Goal: Transaction & Acquisition: Obtain resource

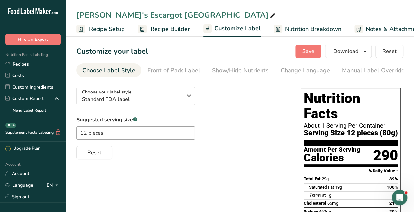
scroll to position [0, 87]
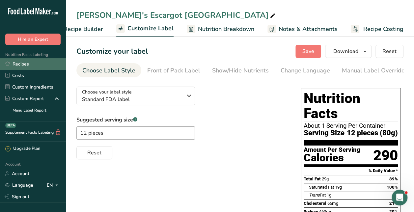
click at [43, 61] on link "Recipes" at bounding box center [33, 64] width 66 height 12
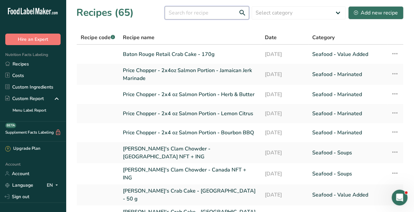
click at [180, 9] on input "text" at bounding box center [207, 12] width 84 height 13
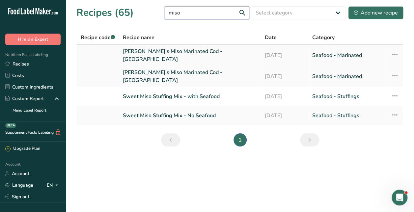
type input "miso"
click at [192, 51] on link "[PERSON_NAME] Miso Marinated Cod - [GEOGRAPHIC_DATA]" at bounding box center [190, 55] width 134 height 16
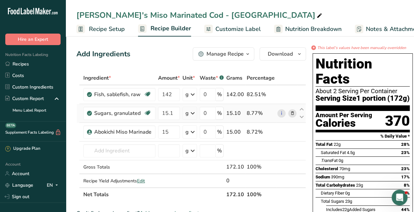
click at [290, 113] on icon at bounding box center [292, 113] width 5 height 7
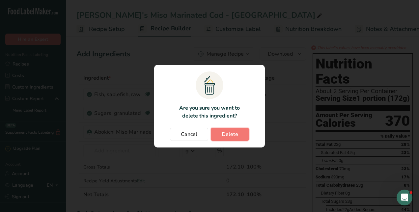
click at [246, 132] on button "Delete" at bounding box center [230, 134] width 38 height 13
type input "15"
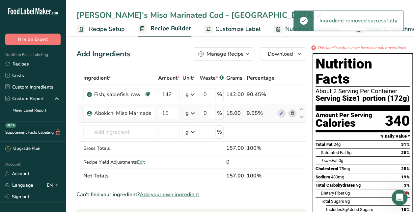
click at [291, 113] on icon at bounding box center [292, 113] width 5 height 7
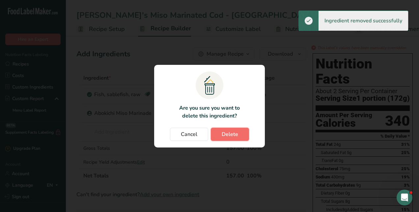
click at [246, 130] on button "Delete" at bounding box center [230, 134] width 38 height 13
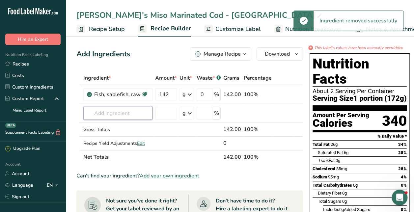
click at [145, 113] on input "text" at bounding box center [117, 113] width 69 height 13
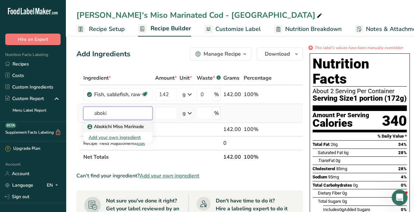
type input "aboki"
click at [138, 128] on p "Abokichi Miso Marinade" at bounding box center [116, 126] width 55 height 7
type input "Abokichi Miso Marinade"
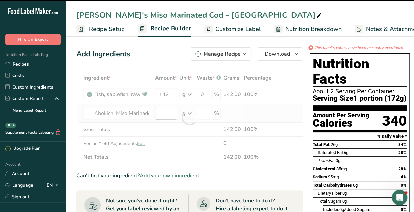
type input "0"
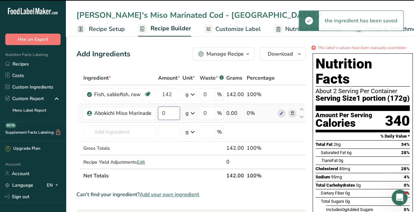
click at [166, 112] on input "0" at bounding box center [169, 113] width 22 height 13
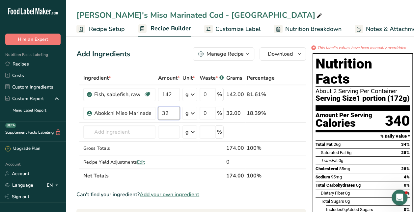
type input "32"
click at [164, 58] on div "Add Ingredients Manage Recipe Delete Recipe Duplicate Recipe Scale Recipe Save …" at bounding box center [190, 53] width 229 height 13
click at [299, 32] on span "Nutrition Breakdown" at bounding box center [313, 29] width 56 height 9
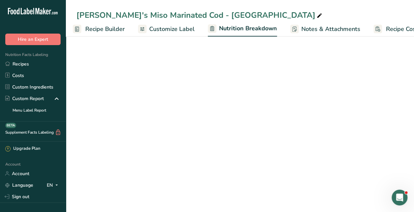
select select "Calories"
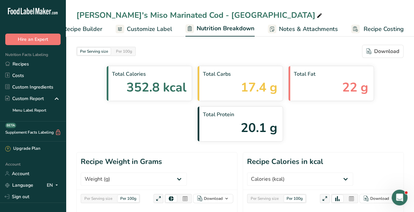
click at [153, 25] on span "Customize Label" at bounding box center [149, 29] width 45 height 9
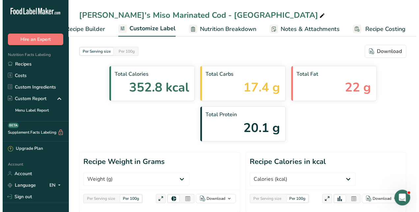
scroll to position [0, 87]
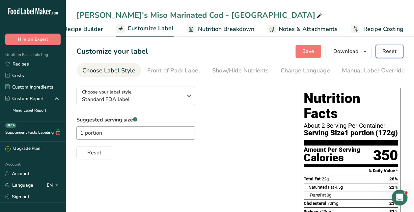
click at [395, 54] on span "Reset" at bounding box center [389, 51] width 14 height 8
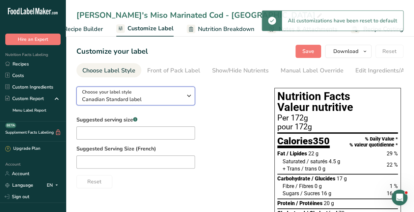
click at [141, 95] on div "Choose your label style Canadian Standard label" at bounding box center [132, 96] width 100 height 15
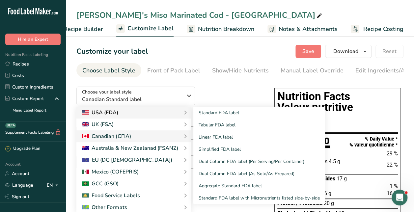
click at [140, 109] on div "USA (FDA)" at bounding box center [133, 113] width 115 height 12
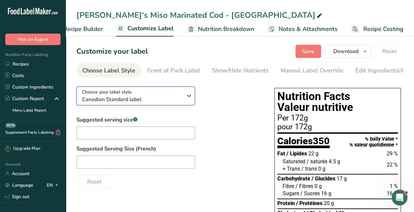
click at [123, 95] on span "Choose your label style" at bounding box center [107, 92] width 50 height 7
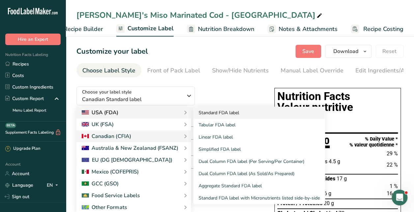
click at [211, 113] on link "Standard FDA label" at bounding box center [259, 113] width 132 height 12
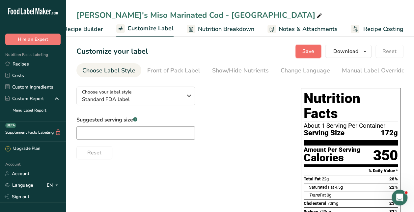
click at [316, 49] on button "Save" at bounding box center [308, 51] width 26 height 13
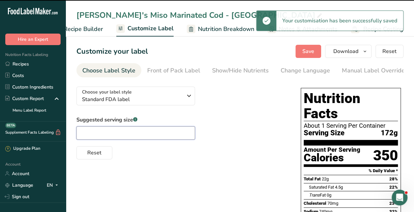
click at [149, 134] on input "text" at bounding box center [135, 132] width 118 height 13
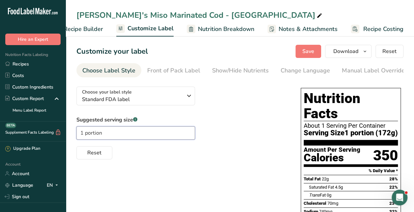
type input "1 portion"
click at [83, 30] on span "Recipe Builder" at bounding box center [83, 29] width 39 height 9
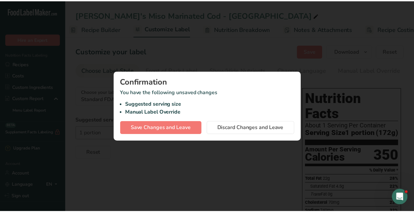
scroll to position [0, 64]
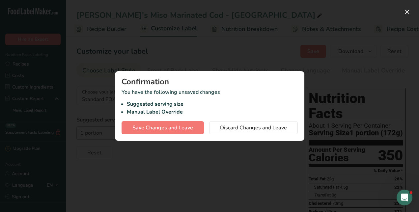
click at [235, 160] on div at bounding box center [209, 106] width 419 height 212
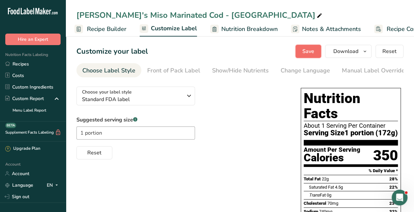
click at [308, 46] on button "Save" at bounding box center [308, 51] width 26 height 13
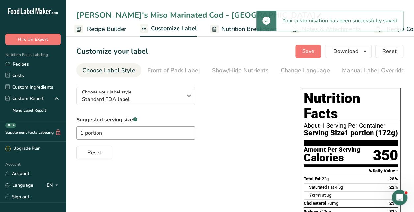
click at [85, 28] on link "Recipe Builder" at bounding box center [100, 29] width 52 height 15
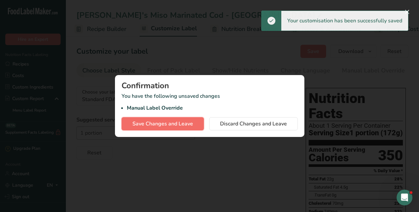
click at [168, 123] on span "Save Changes and Leave" at bounding box center [162, 124] width 61 height 8
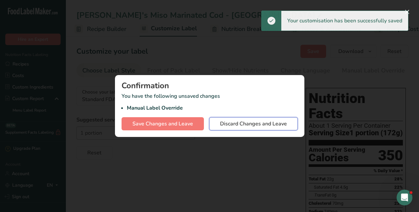
click at [222, 128] on button "Discard Changes and Leave" at bounding box center [253, 123] width 89 height 13
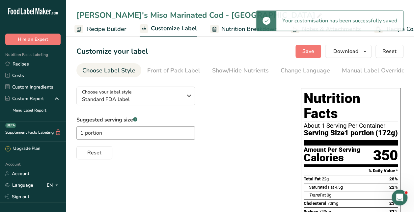
click at [104, 30] on span "Recipe Builder" at bounding box center [106, 29] width 39 height 9
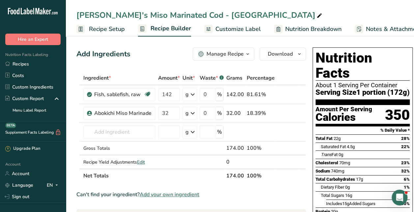
click at [99, 26] on span "Recipe Setup" at bounding box center [107, 29] width 36 height 9
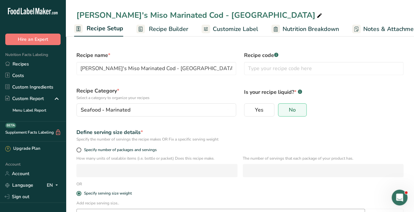
scroll to position [48, 0]
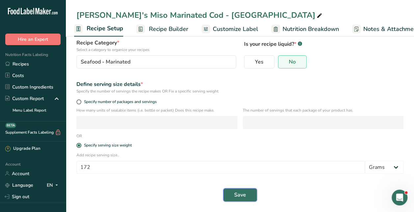
click at [242, 195] on span "Save" at bounding box center [240, 195] width 12 height 8
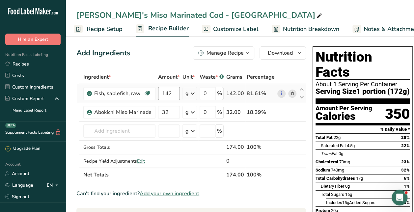
scroll to position [1, 0]
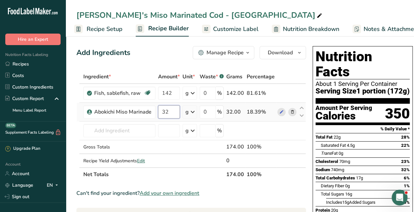
click at [173, 114] on input "32" at bounding box center [169, 111] width 22 height 13
type input "3"
type input "64"
click at [173, 94] on div "Ingredient * Amount * Unit * Waste * .a-a{fill:#347362;}.b-a{fill:#fff;} Grams …" at bounding box center [190, 126] width 229 height 112
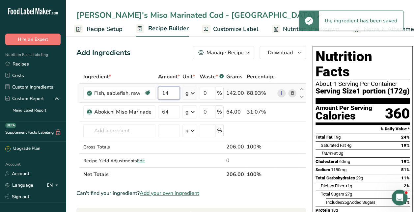
type input "1"
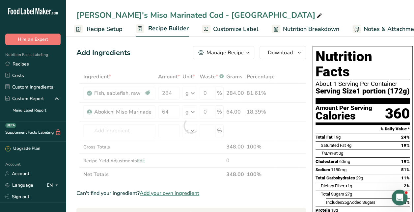
click at [174, 46] on div "Add Ingredients Manage Recipe Delete Recipe Duplicate Recipe Scale Recipe Save …" at bounding box center [190, 52] width 229 height 13
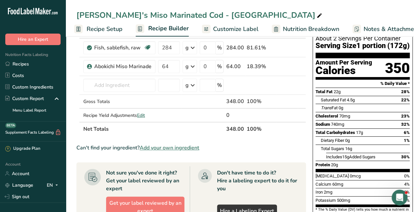
scroll to position [0, 0]
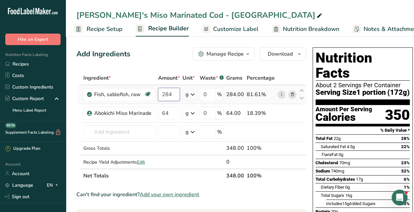
click at [175, 93] on input "284" at bounding box center [169, 94] width 22 height 13
type input "280"
click at [172, 116] on div "Ingredient * Amount * Unit * Waste * .a-a{fill:#347362;}.b-a{fill:#fff;} Grams …" at bounding box center [190, 127] width 229 height 112
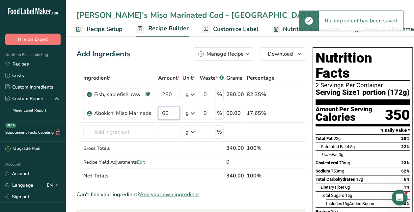
type input "60"
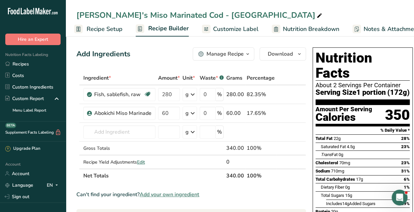
drag, startPoint x: 106, startPoint y: 29, endPoint x: 111, endPoint y: 36, distance: 8.5
click at [106, 29] on span "Recipe Setup" at bounding box center [105, 29] width 36 height 9
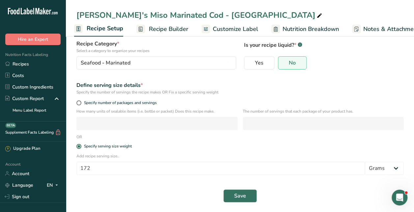
scroll to position [48, 0]
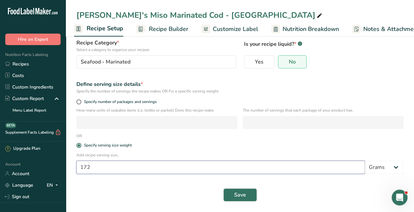
click at [127, 169] on input "172" at bounding box center [220, 167] width 288 height 13
type input "170"
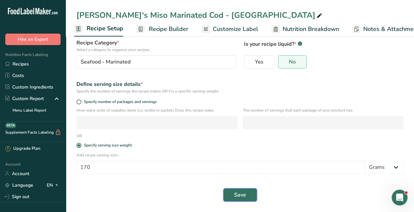
click at [244, 196] on span "Save" at bounding box center [240, 195] width 12 height 8
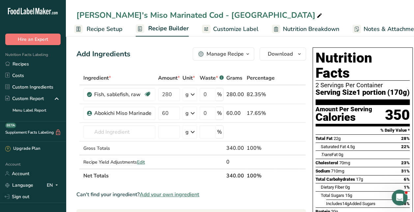
click at [281, 196] on div "Can't find your ingredient? Add your own ingredient" at bounding box center [190, 195] width 229 height 8
click at [167, 59] on div "Add Ingredients Manage Recipe Delete Recipe Duplicate Recipe Scale Recipe Save …" at bounding box center [190, 53] width 229 height 13
click at [244, 31] on span "Customize Label" at bounding box center [235, 29] width 45 height 9
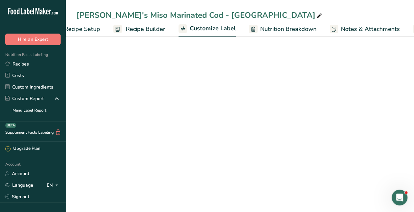
scroll to position [0, 87]
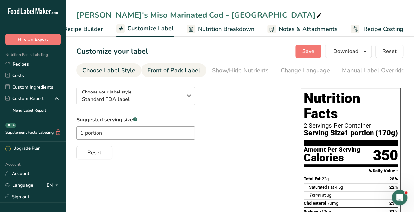
click at [200, 71] on li "Front of Pack Label" at bounding box center [173, 70] width 65 height 14
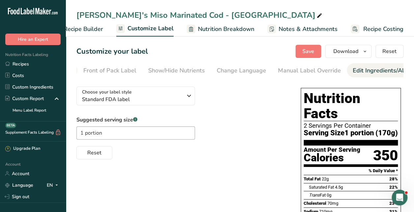
click at [364, 71] on div "Edit Ingredients/Allergens List" at bounding box center [394, 70] width 84 height 9
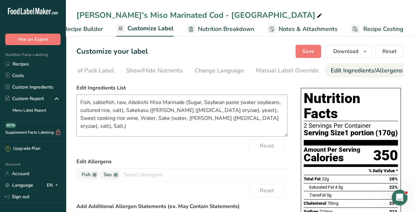
scroll to position [0, 151]
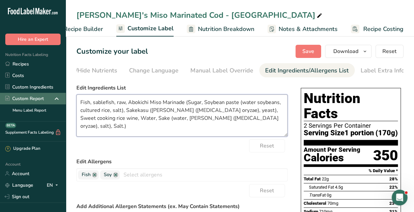
drag, startPoint x: 126, startPoint y: 104, endPoint x: 60, endPoint y: 102, distance: 65.8
click at [61, 102] on div ".a-20{fill:#fff;} Hire an Expert Nutrition Facts Labeling Recipes Costs Custom …" at bounding box center [207, 188] width 414 height 376
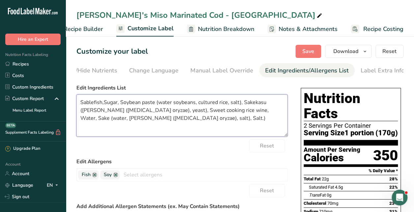
click at [184, 121] on textarea "Sablefish,Sugar, Soybean paste (water soybeans, cultured rice, salt), Sakekasu …" at bounding box center [181, 115] width 211 height 42
drag, startPoint x: 108, startPoint y: 103, endPoint x: 104, endPoint y: 103, distance: 3.6
click at [108, 103] on textarea "Sablefish,Sugar, Soybean paste (water soybeans, cultured rice, salt), Sakekasu …" at bounding box center [181, 115] width 211 height 42
click at [103, 103] on textarea "Sablefish,Sugar, Soybean paste (water soybeans, cultured rice, salt), Sakekasu …" at bounding box center [181, 115] width 211 height 42
click at [197, 120] on textarea "Sablefish, Sugar, Soybean paste (water soybeans, cultured rice, salt), Sakekasu…" at bounding box center [181, 115] width 211 height 42
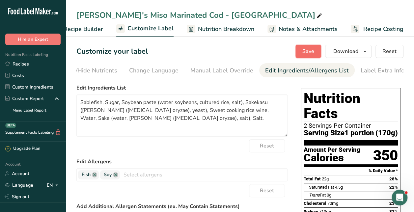
click at [301, 50] on button "Save" at bounding box center [308, 51] width 26 height 13
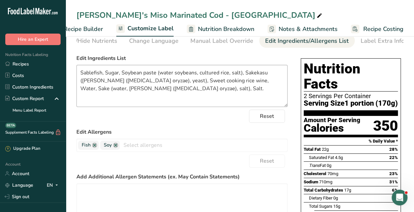
scroll to position [0, 0]
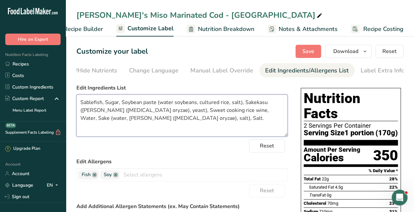
drag, startPoint x: 233, startPoint y: 113, endPoint x: 140, endPoint y: 117, distance: 93.6
click at [140, 117] on textarea "Sablefish, Sugar, Soybean paste (water soybeans, cultured rice, salt), Sakekasu…" at bounding box center [181, 115] width 211 height 42
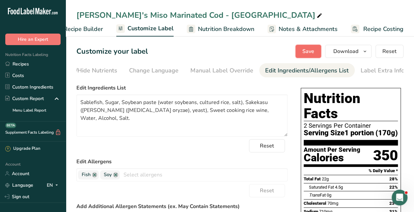
click at [305, 55] on span "Save" at bounding box center [308, 51] width 12 height 8
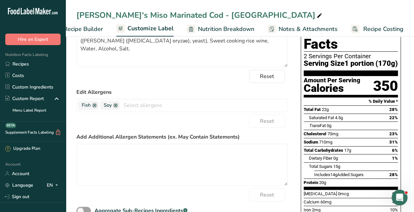
scroll to position [46, 0]
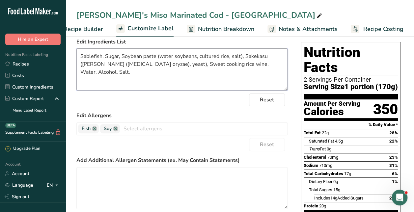
click at [255, 57] on textarea "Sablefish, Sugar, Soybean paste (water soybeans, cultured rice, salt), Sakekasu…" at bounding box center [181, 69] width 211 height 42
click at [257, 57] on textarea "Sablefish, Sugar, Soybean paste (water soybeans, cultured rice, salt), Sakekasu…" at bounding box center [181, 69] width 211 height 42
drag, startPoint x: 257, startPoint y: 57, endPoint x: 238, endPoint y: 69, distance: 22.6
click at [235, 73] on textarea "Sablefish, Sugar, Soybean paste (water soybeans, cultured rice, salt), Sakekasu…" at bounding box center [181, 69] width 211 height 42
click at [254, 57] on textarea "Sablefish, Sugar, Soybean paste (water soybeans, cultured rice, salt), Sakekasu…" at bounding box center [181, 69] width 211 height 42
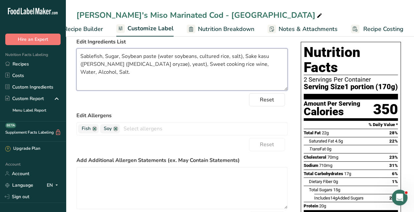
type textarea "Sablefish, Sugar, Soybean paste (water soybeans, cultured rice, salt), Sake kas…"
click at [212, 115] on label "Edit Allergens" at bounding box center [181, 116] width 211 height 8
click at [271, 69] on textarea "Sablefish, Sugar, Soybean paste (water soybeans, cultured rice, salt), Sake kas…" at bounding box center [181, 69] width 211 height 42
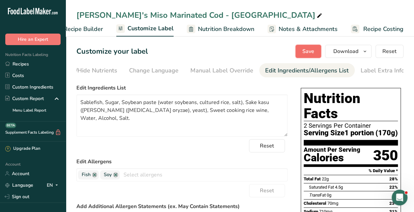
click at [302, 50] on button "Save" at bounding box center [308, 51] width 26 height 13
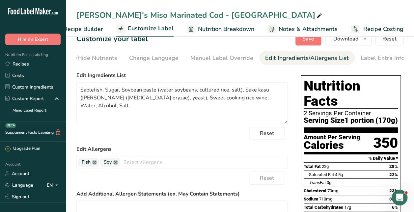
scroll to position [6, 0]
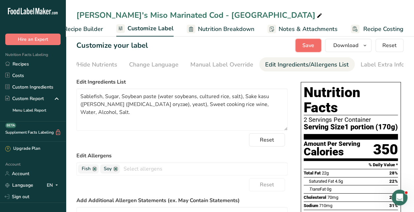
click at [316, 49] on button "Save" at bounding box center [308, 45] width 26 height 13
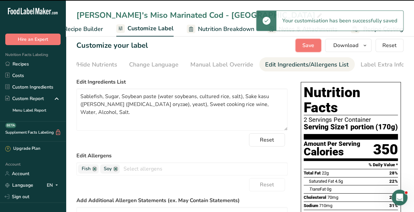
scroll to position [0, 0]
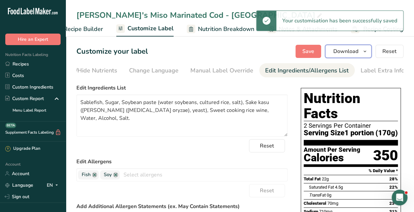
click at [367, 52] on span "button" at bounding box center [365, 51] width 8 height 8
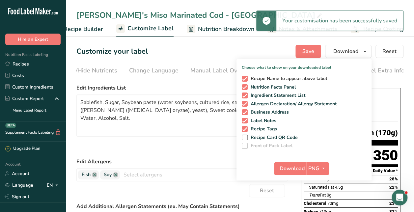
click at [272, 77] on span "Recipe Name to appear above label" at bounding box center [287, 79] width 80 height 6
click at [246, 77] on input "Recipe Name to appear above label" at bounding box center [244, 78] width 4 height 4
checkbox input "false"
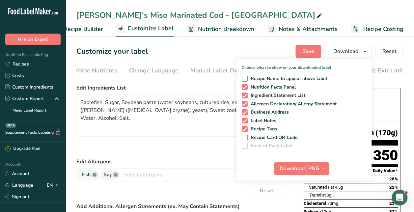
click at [270, 94] on span "Ingredient Statement List" at bounding box center [276, 95] width 58 height 6
click at [246, 94] on input "Ingredient Statement List" at bounding box center [244, 95] width 4 height 4
checkbox input "false"
click at [269, 103] on span "Allergen Declaration/ Allergy Statement" at bounding box center [291, 104] width 89 height 6
click at [246, 103] on input "Allergen Declaration/ Allergy Statement" at bounding box center [244, 104] width 4 height 4
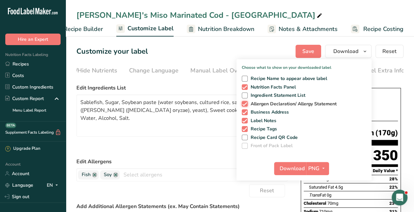
checkbox input "false"
click at [267, 111] on span "Business Address" at bounding box center [267, 112] width 41 height 6
click at [246, 111] on input "Business Address" at bounding box center [244, 112] width 4 height 4
checkbox input "false"
click at [267, 118] on span "Label Notes" at bounding box center [261, 121] width 29 height 6
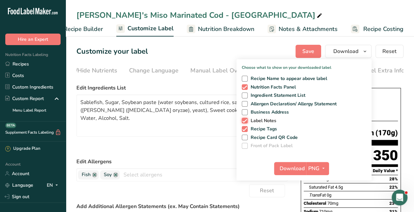
click at [246, 118] on input "Label Notes" at bounding box center [244, 120] width 4 height 4
checkbox input "false"
click at [266, 127] on span "Recipe Tags" at bounding box center [262, 129] width 30 height 6
click at [246, 127] on input "Recipe Tags" at bounding box center [244, 129] width 4 height 4
checkbox input "false"
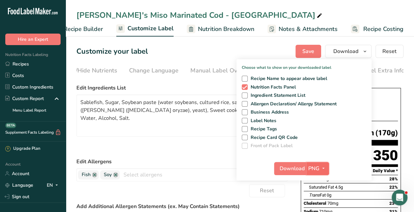
click at [322, 173] on button "PNG" at bounding box center [317, 168] width 23 height 13
click at [320, 179] on link "PNG" at bounding box center [318, 181] width 21 height 11
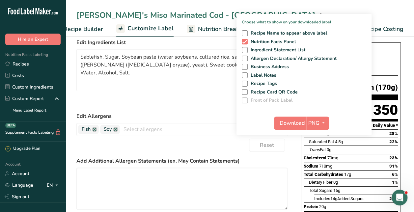
scroll to position [46, 0]
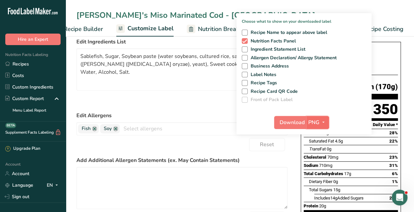
click at [323, 125] on icon "button" at bounding box center [323, 122] width 5 height 8
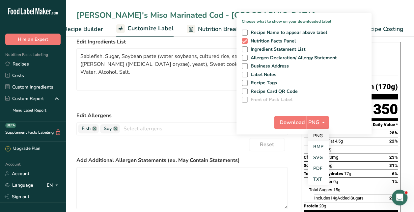
click at [322, 136] on link "PNG" at bounding box center [318, 135] width 21 height 11
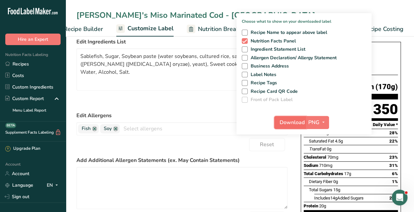
click at [297, 122] on span "Download" at bounding box center [291, 122] width 25 height 8
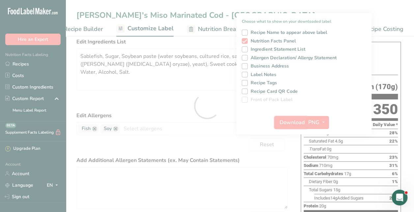
scroll to position [0, 0]
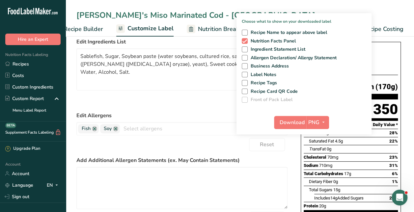
click at [252, 123] on div "Download PNG PNG BMP SVG PDF TXT" at bounding box center [303, 123] width 135 height 21
click at [320, 121] on span "button" at bounding box center [323, 122] width 8 height 8
click at [322, 168] on link "PDF" at bounding box center [318, 168] width 21 height 11
click at [293, 124] on span "Download" at bounding box center [292, 122] width 25 height 8
click at [253, 115] on div "Download PDF PNG BMP SVG PDF TXT" at bounding box center [303, 123] width 135 height 21
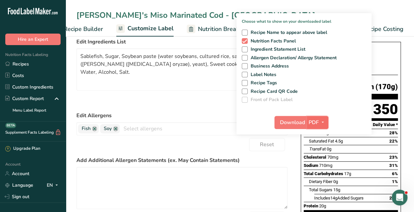
click at [320, 117] on button "PDF" at bounding box center [317, 122] width 22 height 13
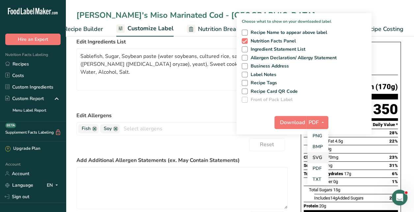
click at [321, 157] on link "SVG" at bounding box center [317, 157] width 21 height 11
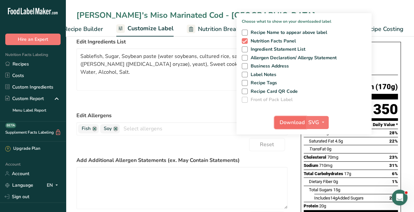
click at [290, 123] on span "Download" at bounding box center [291, 122] width 25 height 8
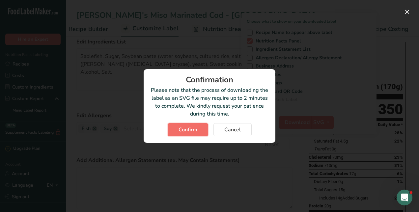
click at [201, 134] on button "Confirm" at bounding box center [187, 129] width 40 height 13
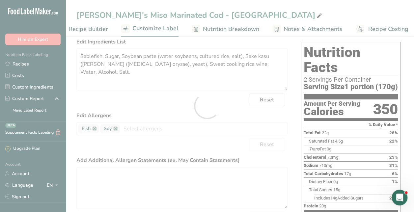
scroll to position [0, 0]
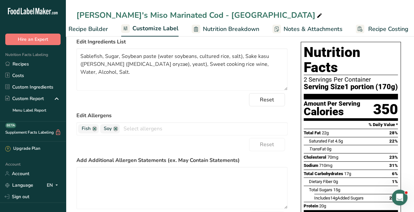
click at [205, 145] on div "Reset" at bounding box center [181, 144] width 211 height 13
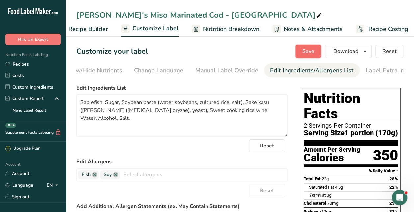
click at [305, 52] on span "Save" at bounding box center [308, 51] width 12 height 8
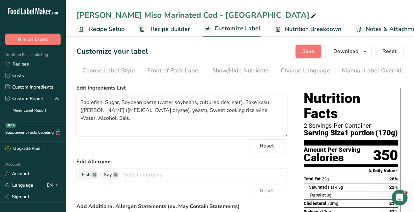
scroll to position [0, 146]
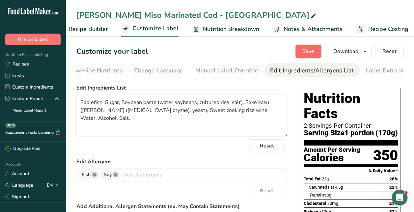
click at [312, 49] on span "Save" at bounding box center [308, 51] width 12 height 8
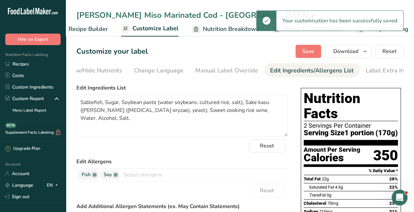
click at [161, 151] on div "Reset" at bounding box center [181, 145] width 211 height 13
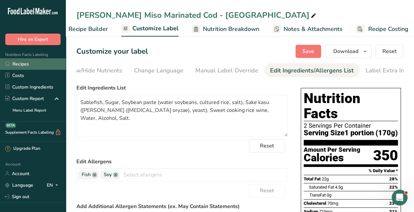
click at [37, 65] on link "Recipes" at bounding box center [33, 64] width 66 height 12
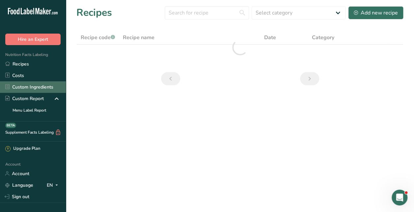
click at [37, 90] on link "Custom Ingredients" at bounding box center [33, 87] width 66 height 12
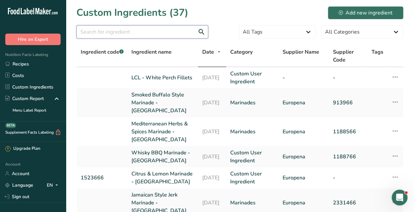
click at [153, 31] on input "text" at bounding box center [142, 31] width 132 height 13
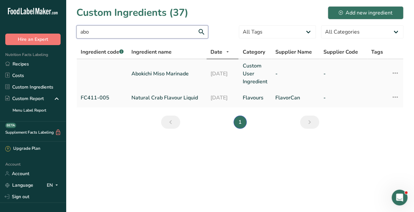
type input "abo"
click at [153, 64] on td "Abokichi Miso Marinade" at bounding box center [166, 73] width 79 height 29
click at [153, 71] on link "Abokichi Miso Marinade" at bounding box center [166, 74] width 71 height 8
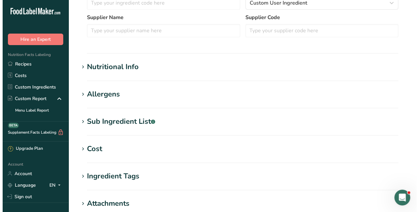
scroll to position [212, 0]
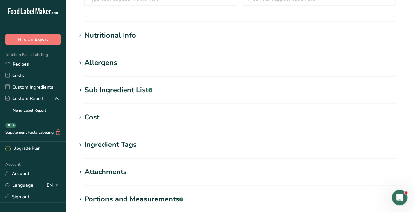
click at [129, 95] on section "Sub Ingredient List .a-a{fill:#347362;}.b-a{fill:#fff;} Translate Sugar, Soybea…" at bounding box center [239, 94] width 327 height 19
click at [129, 92] on div "Sub Ingredient List .a-a{fill:#347362;}.b-a{fill:#fff;}" at bounding box center [118, 90] width 68 height 11
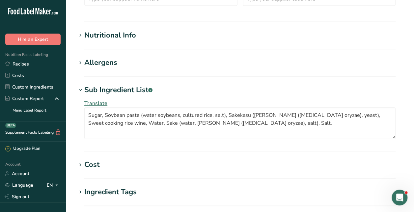
click at [98, 103] on span "Translate" at bounding box center [95, 103] width 23 height 7
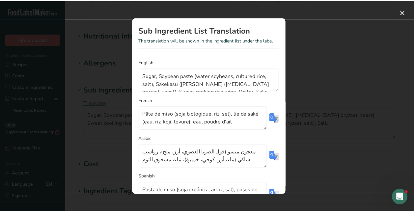
scroll to position [48, 0]
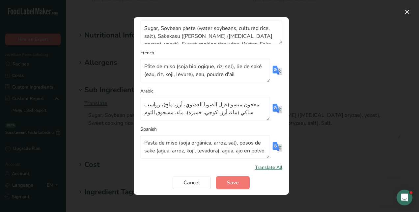
click at [260, 165] on span "Translate All" at bounding box center [268, 167] width 27 height 7
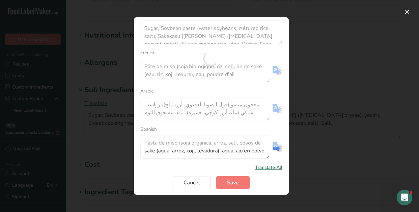
type textarea "Sucre, pâte de soja (eau, soja, riz de culture, sel), Sakekasu (riz, koji ([MED…"
type textarea "السكر، معجون فول الصويا (ماء فول الصويا، أرز مزروع، ملح)، ساكيكاسو (أرز، كوجي (…"
type textarea "Azúcar, pasta de soja (agua, soja, arroz cultivado, sal), sakekasu (arroz, koji…"
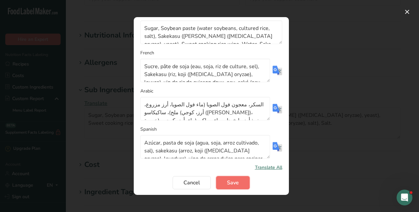
click at [235, 184] on span "Save" at bounding box center [233, 183] width 12 height 8
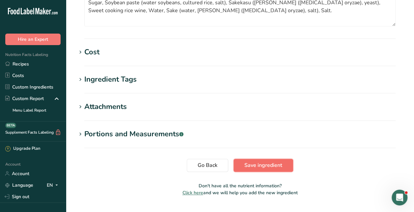
click at [268, 160] on button "Save ingredient" at bounding box center [263, 165] width 60 height 13
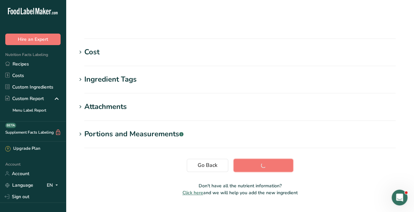
scroll to position [136, 0]
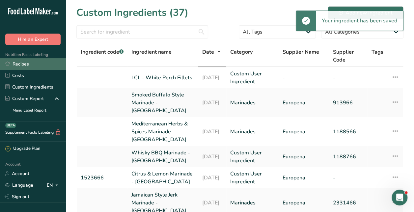
click at [39, 61] on link "Recipes" at bounding box center [33, 64] width 66 height 12
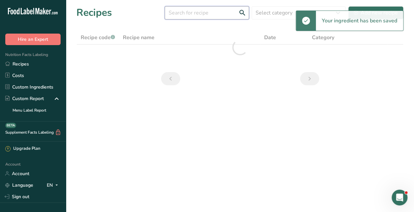
click at [208, 14] on input "text" at bounding box center [207, 12] width 84 height 13
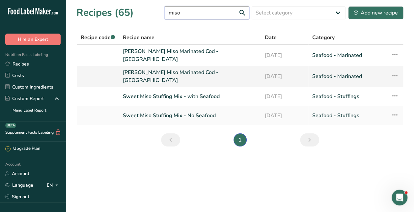
type input "miso"
click at [166, 72] on link "[PERSON_NAME] Miso Marinated Cod - [GEOGRAPHIC_DATA]" at bounding box center [190, 76] width 134 height 16
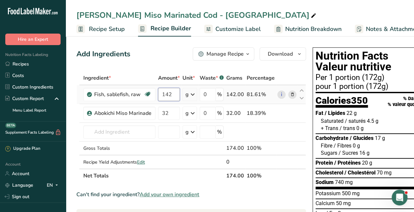
click at [171, 96] on input "142" at bounding box center [169, 94] width 22 height 13
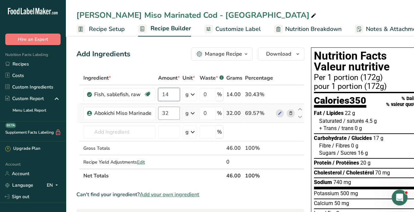
type input "142"
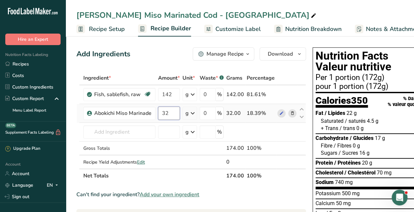
click at [173, 112] on div "Ingredient * Amount * Unit * Waste * .a-a{fill:#347362;}.b-a{fill:#fff;} Grams …" at bounding box center [190, 127] width 229 height 112
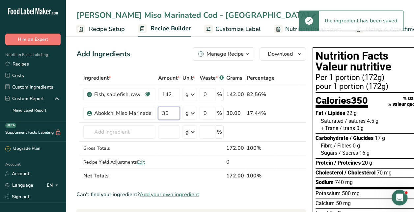
type input "30"
click at [169, 50] on div "Add Ingredients Manage Recipe Delete Recipe Duplicate Recipe Scale Recipe Save …" at bounding box center [190, 53] width 229 height 13
click at [110, 30] on span "Recipe Setup" at bounding box center [107, 29] width 36 height 9
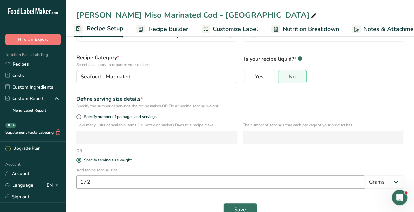
scroll to position [34, 0]
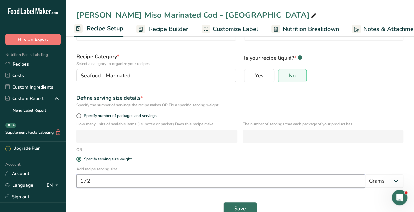
click at [209, 178] on input "172" at bounding box center [220, 180] width 288 height 13
type input "170"
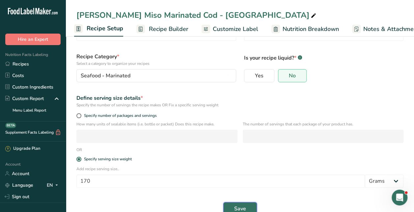
click at [230, 204] on button "Save" at bounding box center [240, 208] width 34 height 13
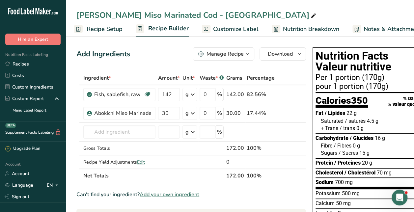
click at [235, 30] on span "Customize Label" at bounding box center [235, 29] width 45 height 9
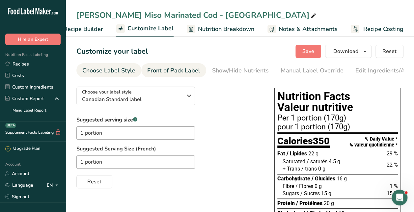
click at [154, 66] on div "Front of Pack Label" at bounding box center [173, 70] width 53 height 9
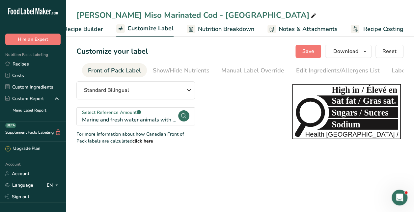
scroll to position [0, 64]
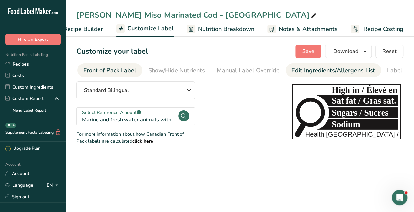
click at [297, 66] on div "Edit Ingredients/Allergens List" at bounding box center [333, 70] width 84 height 9
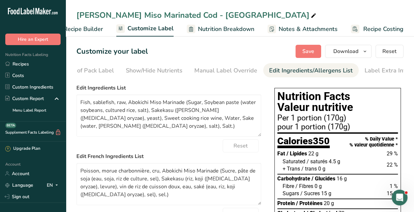
scroll to position [0, 91]
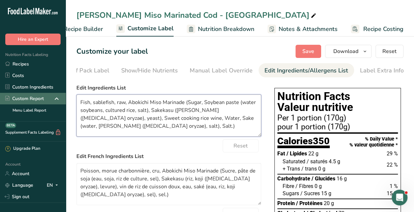
drag, startPoint x: 124, startPoint y: 103, endPoint x: 43, endPoint y: 99, distance: 80.7
click at [43, 101] on div ".a-20{fill:#fff;} Hire an Expert Nutrition Facts Labeling Recipes Costs Custom …" at bounding box center [207, 208] width 414 height 417
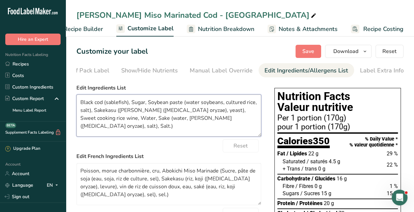
drag, startPoint x: 113, startPoint y: 120, endPoint x: 210, endPoint y: 119, distance: 97.4
click at [210, 119] on textarea "Black cod (sablefish), Sugar, Soybean paste (water soybeans, cultured rice, sal…" at bounding box center [168, 115] width 185 height 42
click at [209, 119] on textarea "Black cod (sablefish), Sugar, Soybean paste (water soybeans, cultured rice, sal…" at bounding box center [168, 115] width 185 height 42
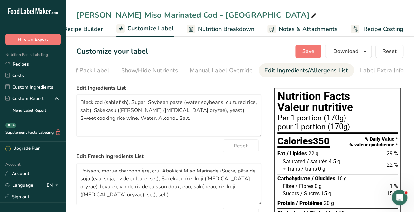
click at [180, 151] on div "Reset" at bounding box center [168, 145] width 185 height 13
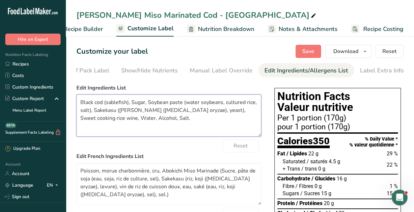
click at [104, 111] on textarea "Black cod (sablefish), Sugar, Soybean paste (water soybeans, cultured rice, sal…" at bounding box center [168, 115] width 185 height 42
type textarea "Black cod (sablefish), Sugar, Soybean paste (water soybeans, cultured rice, sal…"
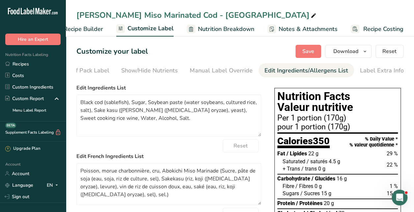
click at [168, 88] on label "Edit Ingredients List" at bounding box center [168, 88] width 185 height 8
click at [302, 52] on button "Save" at bounding box center [308, 51] width 26 height 13
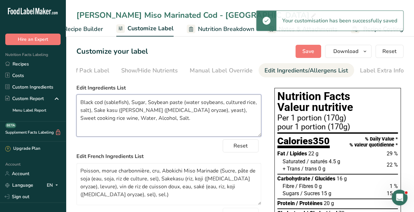
drag, startPoint x: 132, startPoint y: 103, endPoint x: 150, endPoint y: 122, distance: 26.5
click at [150, 122] on textarea "Black cod (sablefish), Sugar, Soybean paste (water soybeans, cultured rice, sal…" at bounding box center [168, 115] width 185 height 42
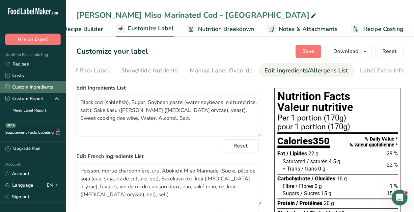
click at [34, 86] on link "Custom Ingredients" at bounding box center [33, 87] width 66 height 12
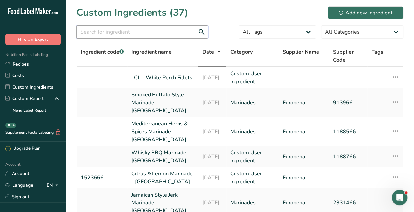
click at [105, 35] on input "text" at bounding box center [142, 31] width 132 height 13
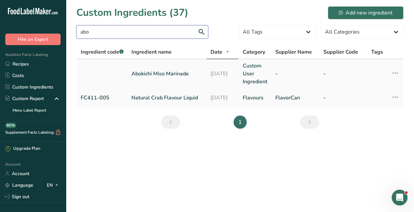
type input "abo"
click at [146, 75] on link "Abokichi Miso Marinade" at bounding box center [166, 74] width 71 height 8
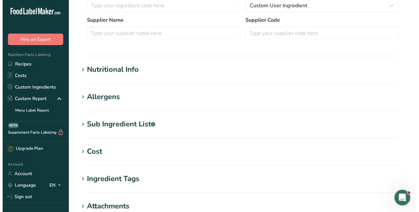
scroll to position [184, 0]
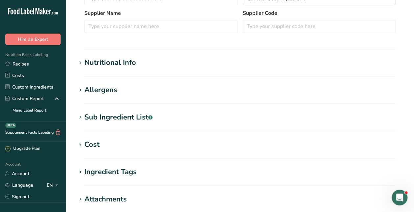
click at [117, 112] on div "Sub Ingredient List .a-a{fill:#347362;}.b-a{fill:#fff;}" at bounding box center [118, 117] width 68 height 11
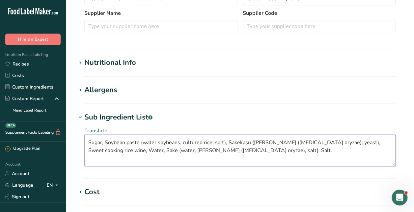
drag, startPoint x: 212, startPoint y: 159, endPoint x: 73, endPoint y: 138, distance: 140.4
click at [76, 139] on section "Edit Abokichi [PERSON_NAME] Ingredient Spec Sheet .a-a{fill:#347362;}.b-a{fill:…" at bounding box center [240, 81] width 348 height 531
paste textarea "kasu ([PERSON_NAME] ([MEDICAL_DATA] oryzae), yeast), Sweet cooking rice wine, W…"
type textarea "Sugar, Soybean paste (water soybeans, cultured rice, salt), Sake kasu ([PERSON_…"
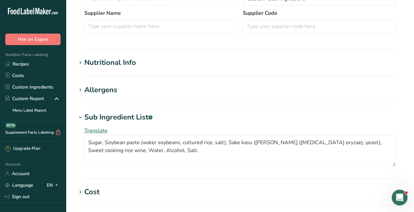
click at [101, 132] on span "Translate" at bounding box center [95, 130] width 23 height 7
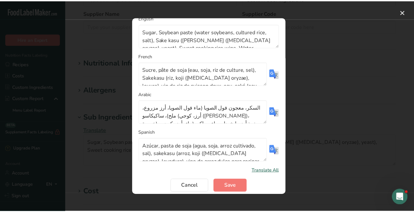
scroll to position [48, 0]
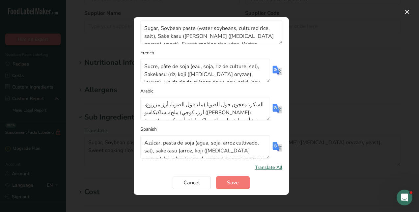
click at [266, 165] on span "Translate All" at bounding box center [268, 167] width 27 height 7
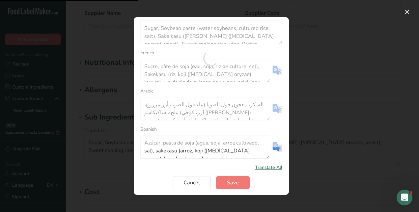
type textarea "Sucre, pâte de soja (eau de soja, riz de culture, sel), saké kasu (riz, koji ([…"
type textarea "السكر، معجون فول الصويا (ماء فول الصويا، أرز مزروع، ملح)، ساكي كاسو (أرز، كوجي …"
type textarea "Azúcar, pasta de soja (agua, soja, arroz cultivado, sal), sake kasu (arroz, koj…"
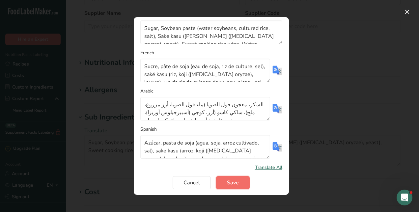
click at [220, 181] on button "Save" at bounding box center [233, 182] width 34 height 13
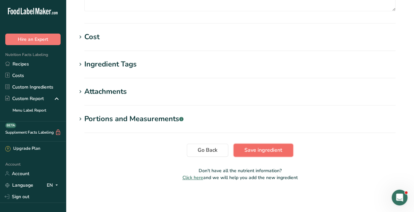
click at [287, 149] on button "Save ingredient" at bounding box center [263, 149] width 60 height 13
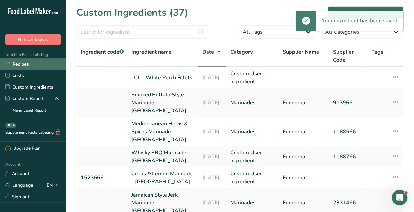
click at [20, 63] on link "Recipes" at bounding box center [33, 64] width 66 height 12
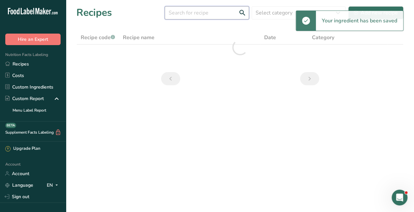
click at [191, 13] on input "text" at bounding box center [207, 12] width 84 height 13
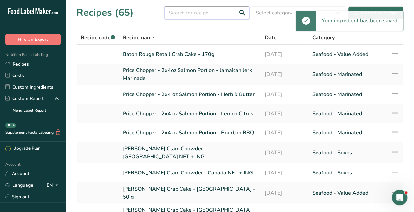
click at [191, 13] on input "text" at bounding box center [207, 12] width 84 height 13
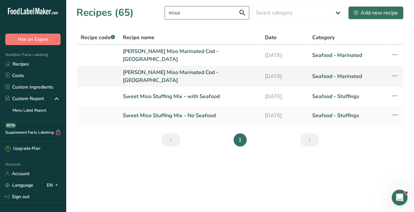
type input "miso"
click at [182, 74] on link "[PERSON_NAME] Miso Marinated Cod - [GEOGRAPHIC_DATA]" at bounding box center [190, 76] width 134 height 16
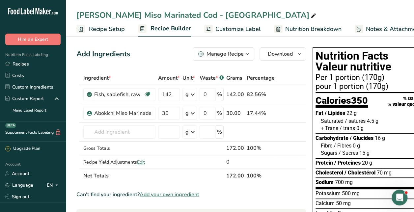
click at [236, 30] on span "Customize Label" at bounding box center [237, 29] width 45 height 9
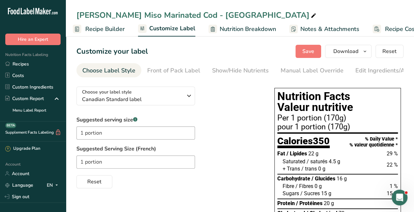
scroll to position [0, 87]
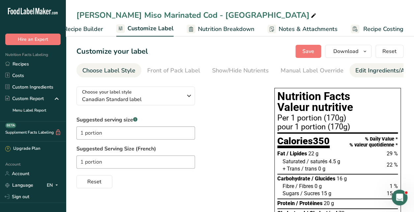
click at [376, 72] on div "Edit Ingredients/Allergens List" at bounding box center [397, 70] width 84 height 9
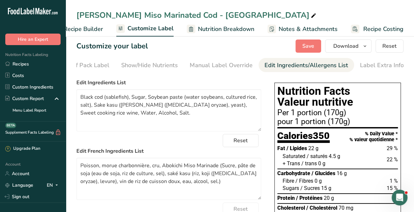
scroll to position [0, 0]
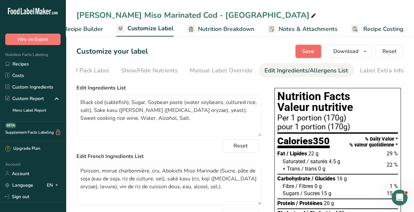
click at [306, 50] on span "Save" at bounding box center [308, 51] width 12 height 8
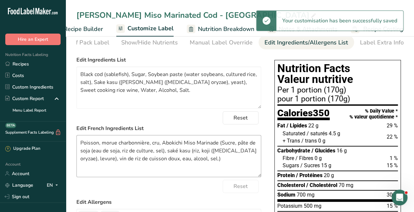
scroll to position [28, 0]
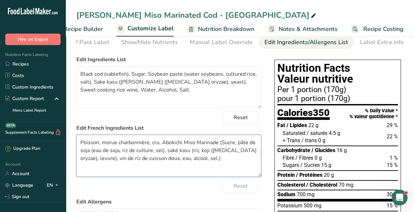
drag, startPoint x: 80, startPoint y: 143, endPoint x: 102, endPoint y: 143, distance: 21.4
click at [102, 143] on textarea "Poisson, morue charbonnière, cru, Abokichi Miso Marinade (Sucre, pâte de soja (…" at bounding box center [168, 156] width 185 height 42
click at [130, 143] on textarea "Morue charbonnière, cru, Abokichi Miso Marinade (Sucre, pâte de soja (eau de so…" at bounding box center [168, 156] width 185 height 42
drag, startPoint x: 130, startPoint y: 143, endPoint x: 198, endPoint y: 136, distance: 68.5
click at [198, 136] on div "Edit French Ingredients List Morue charbonnière, cru, Abokichi Miso Marinade (S…" at bounding box center [168, 150] width 185 height 53
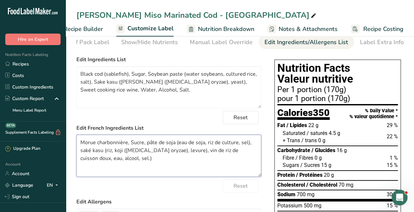
click at [148, 143] on textarea "Morue charbonnière, Sucre, pâte de soja (eau de soja, riz de culture, sel), sak…" at bounding box center [168, 156] width 185 height 42
click at [82, 151] on textarea "Morue charbonnière, Sucre, Pâte de soja (eau de soja, riz de culture, sel), sak…" at bounding box center [168, 156] width 185 height 42
click at [194, 153] on textarea "Morue charbonnière, Sucre, Pâte de soja (eau de soja, riz de culture, sel), Sak…" at bounding box center [168, 156] width 185 height 42
click at [82, 162] on textarea "Morue charbonnière, Sucre, Pâte de soja (eau de soja, riz de culture, sel), Sak…" at bounding box center [168, 156] width 185 height 42
click at [93, 160] on textarea "Morue charbonnière, Sucre, Pâte de soja (eau de soja, riz de culture, sel), Sak…" at bounding box center [168, 156] width 185 height 42
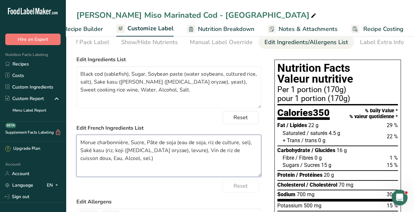
click at [112, 159] on textarea "Morue charbonnière, Sucre, Pâte de soja (eau de soja, riz de culture, sel), Sak…" at bounding box center [168, 156] width 185 height 42
click at [138, 160] on textarea "Morue charbonnière, Sucre, Pâte de soja (eau de soja, riz de culture, sel), Sak…" at bounding box center [168, 156] width 185 height 42
type textarea "Morue charbonnière, Sucre, Pâte de soja (eau de soja, riz de culture, sel), Sak…"
click at [170, 119] on div "Reset" at bounding box center [168, 117] width 185 height 13
click at [197, 118] on div "Reset" at bounding box center [168, 117] width 185 height 13
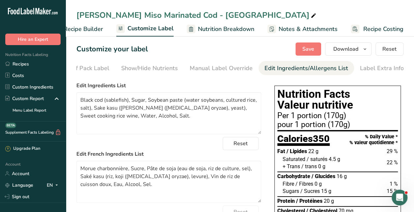
scroll to position [0, 0]
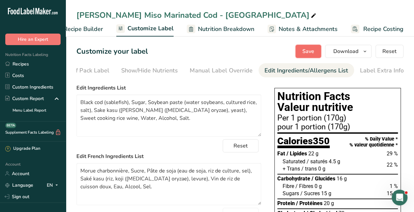
click at [313, 54] on span "Save" at bounding box center [308, 51] width 12 height 8
click at [316, 59] on section "Customize your label Save Download Choose what to show on your downloaded label…" at bounding box center [240, 213] width 348 height 359
click at [316, 57] on button "Save" at bounding box center [308, 51] width 26 height 13
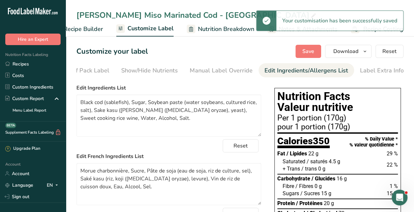
click at [230, 60] on section "Customize your label Save Download Choose what to show on your downloaded label…" at bounding box center [240, 213] width 348 height 359
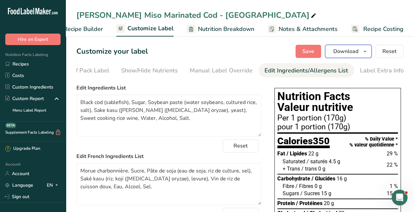
click at [361, 53] on span "button" at bounding box center [365, 51] width 8 height 8
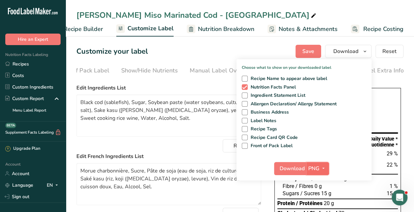
click at [324, 167] on icon "button" at bounding box center [323, 168] width 5 height 8
click at [291, 135] on span "Recipe Card QR Code" at bounding box center [272, 138] width 50 height 6
click at [246, 135] on input "Recipe Card QR Code" at bounding box center [244, 137] width 4 height 4
click at [294, 136] on span "Recipe Card QR Code" at bounding box center [272, 138] width 50 height 6
click at [246, 136] on input "Recipe Card QR Code" at bounding box center [244, 137] width 4 height 4
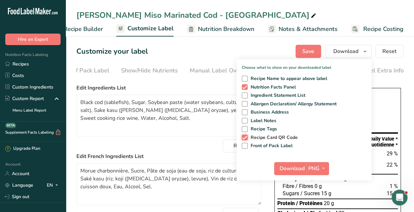
checkbox input "false"
click at [297, 165] on span "Download" at bounding box center [291, 169] width 25 height 8
click at [252, 160] on div "Download PNG PNG BMP SVG PDF" at bounding box center [303, 169] width 135 height 21
click at [317, 168] on span "PNG" at bounding box center [313, 169] width 11 height 8
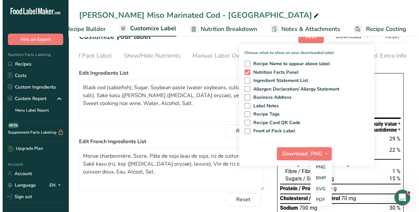
scroll to position [17, 0]
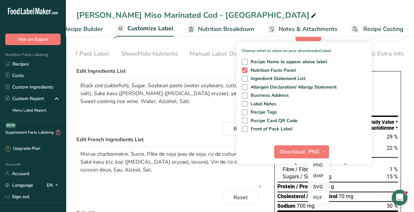
click at [326, 186] on link "SVG" at bounding box center [318, 186] width 21 height 11
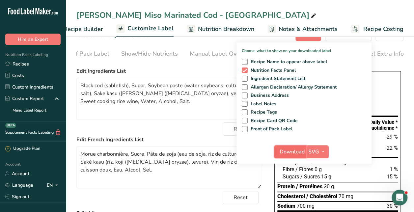
click at [296, 154] on span "Download" at bounding box center [291, 152] width 25 height 8
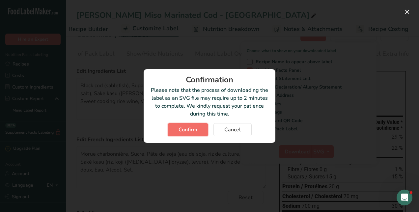
click at [180, 126] on span "Confirm" at bounding box center [187, 130] width 19 height 8
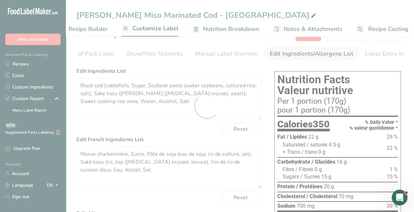
scroll to position [0, 0]
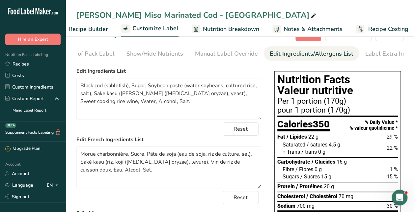
click at [249, 13] on div "[PERSON_NAME] Miso Marinated Cod - [GEOGRAPHIC_DATA]" at bounding box center [240, 15] width 348 height 12
drag, startPoint x: 413, startPoint y: 76, endPoint x: 407, endPoint y: 42, distance: 33.8
click at [407, 42] on section "Customize your label Save Download Choose what to show on your downloaded label…" at bounding box center [240, 196] width 348 height 359
drag, startPoint x: 407, startPoint y: 42, endPoint x: 391, endPoint y: 68, distance: 30.3
click at [378, 68] on div "Nutrition Facts Valeur nutritive Per 1 portion (170g) pour 1 portion (170g) Cal…" at bounding box center [337, 214] width 132 height 301
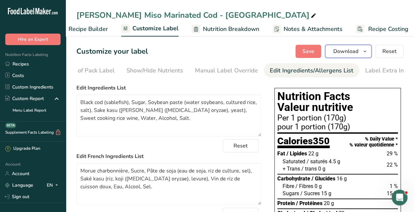
click at [361, 51] on span "button" at bounding box center [365, 51] width 8 height 8
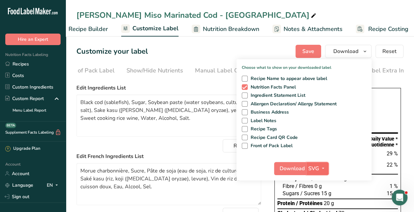
click at [323, 173] on button "SVG" at bounding box center [317, 168] width 22 height 13
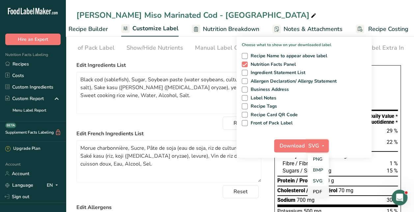
scroll to position [33, 0]
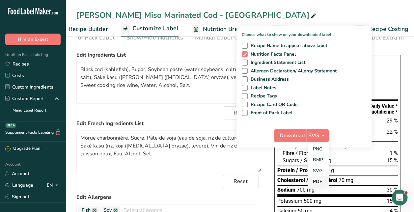
click at [323, 181] on link "PDF" at bounding box center [317, 181] width 21 height 11
click at [290, 138] on span "Download" at bounding box center [292, 136] width 25 height 8
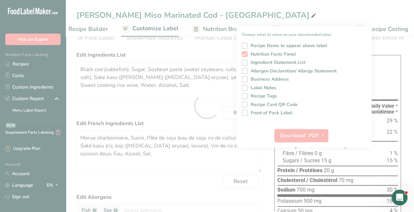
scroll to position [0, 0]
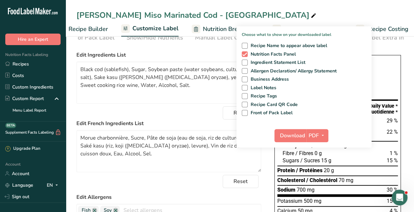
click at [205, 118] on div "Reset" at bounding box center [168, 112] width 185 height 13
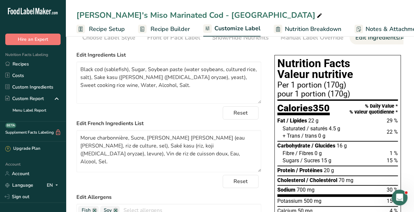
scroll to position [0, 86]
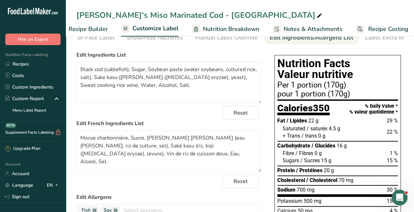
click at [204, 131] on div "Edit French Ingredients List Morue charbonnière, Sucre, Pâte de soja (eau de so…" at bounding box center [168, 145] width 185 height 53
click at [186, 121] on label "Edit French Ingredients List" at bounding box center [168, 123] width 185 height 8
drag, startPoint x: 193, startPoint y: 115, endPoint x: 259, endPoint y: 102, distance: 67.0
click at [193, 115] on div "Reset" at bounding box center [168, 112] width 185 height 13
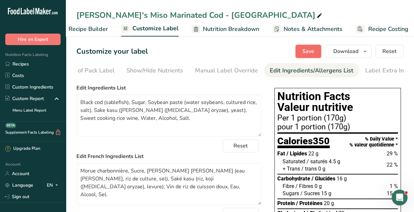
click at [313, 49] on span "Save" at bounding box center [308, 51] width 12 height 8
